Goal: Register for event/course

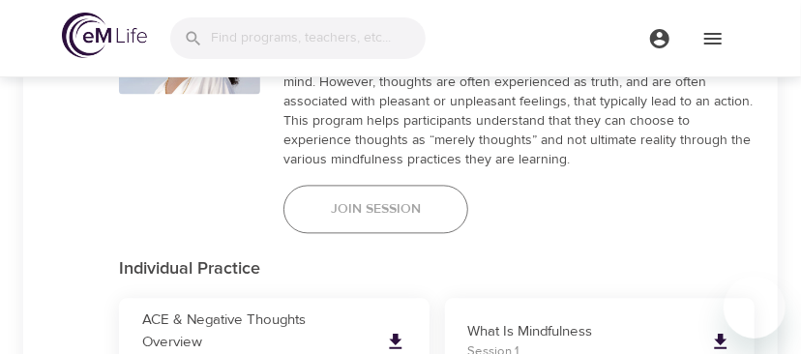
scroll to position [1238, 0]
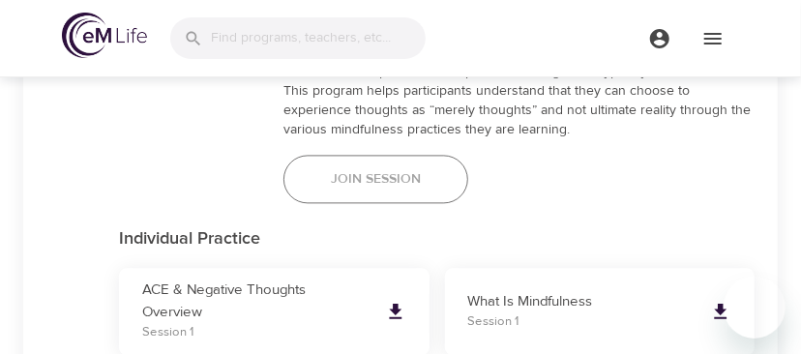
click at [388, 166] on button "Join Session" at bounding box center [375, 179] width 185 height 48
